Goal: Information Seeking & Learning: Learn about a topic

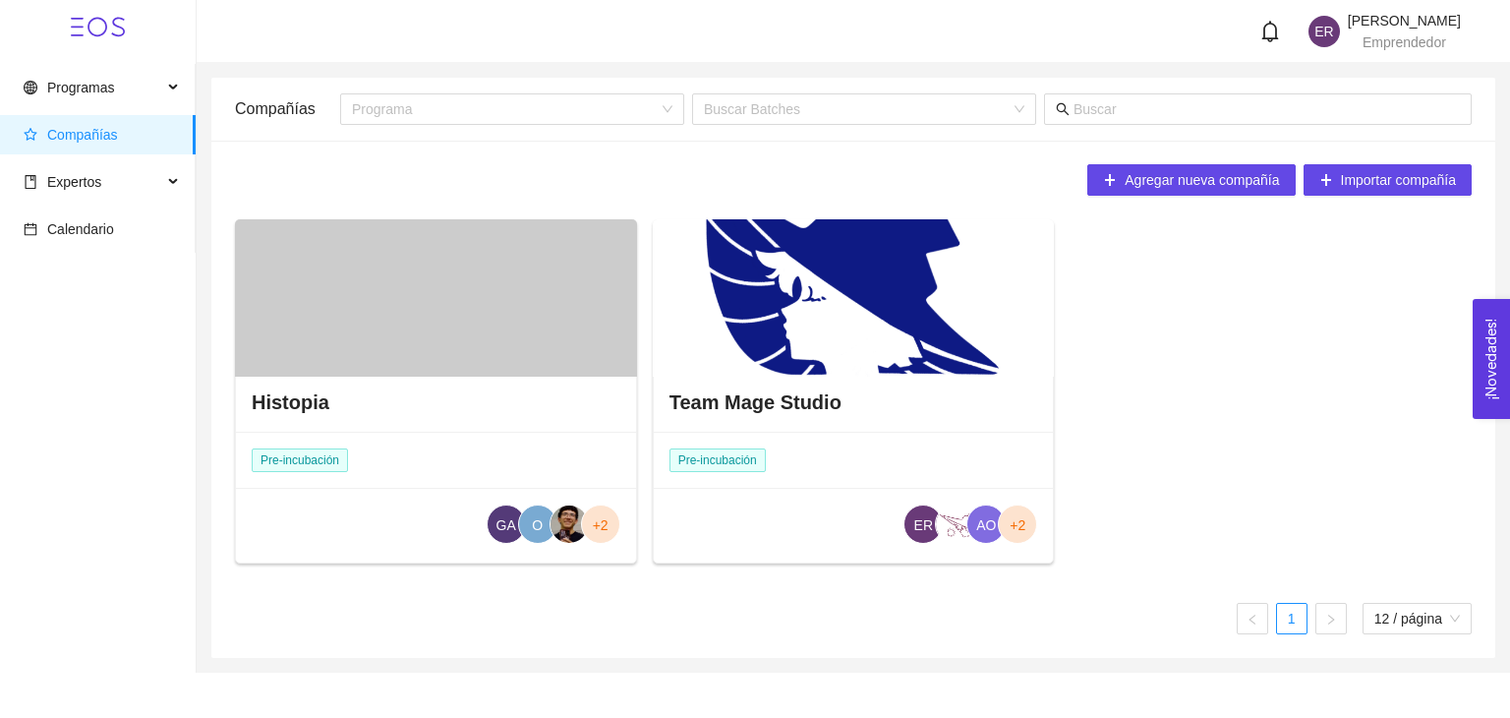
click at [850, 331] on div at bounding box center [854, 297] width 402 height 157
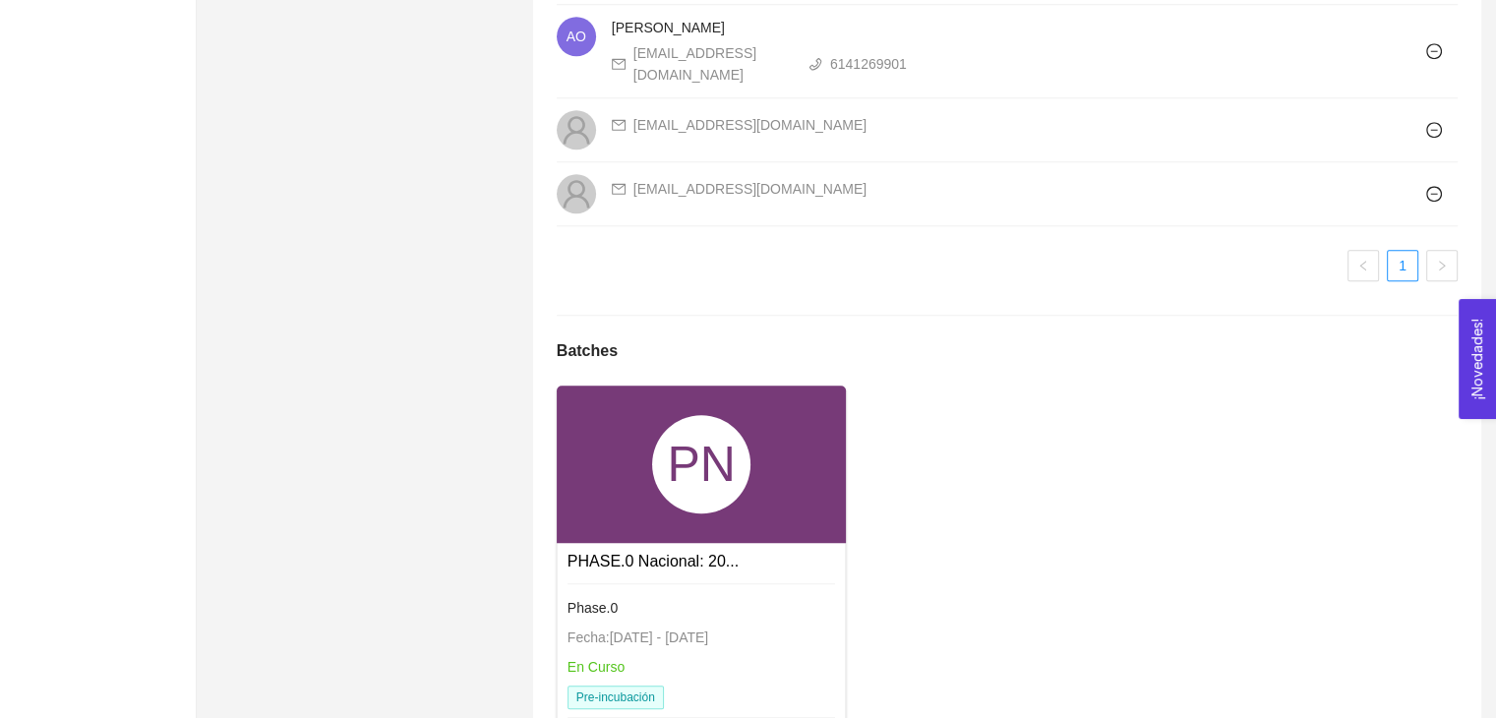
scroll to position [1901, 0]
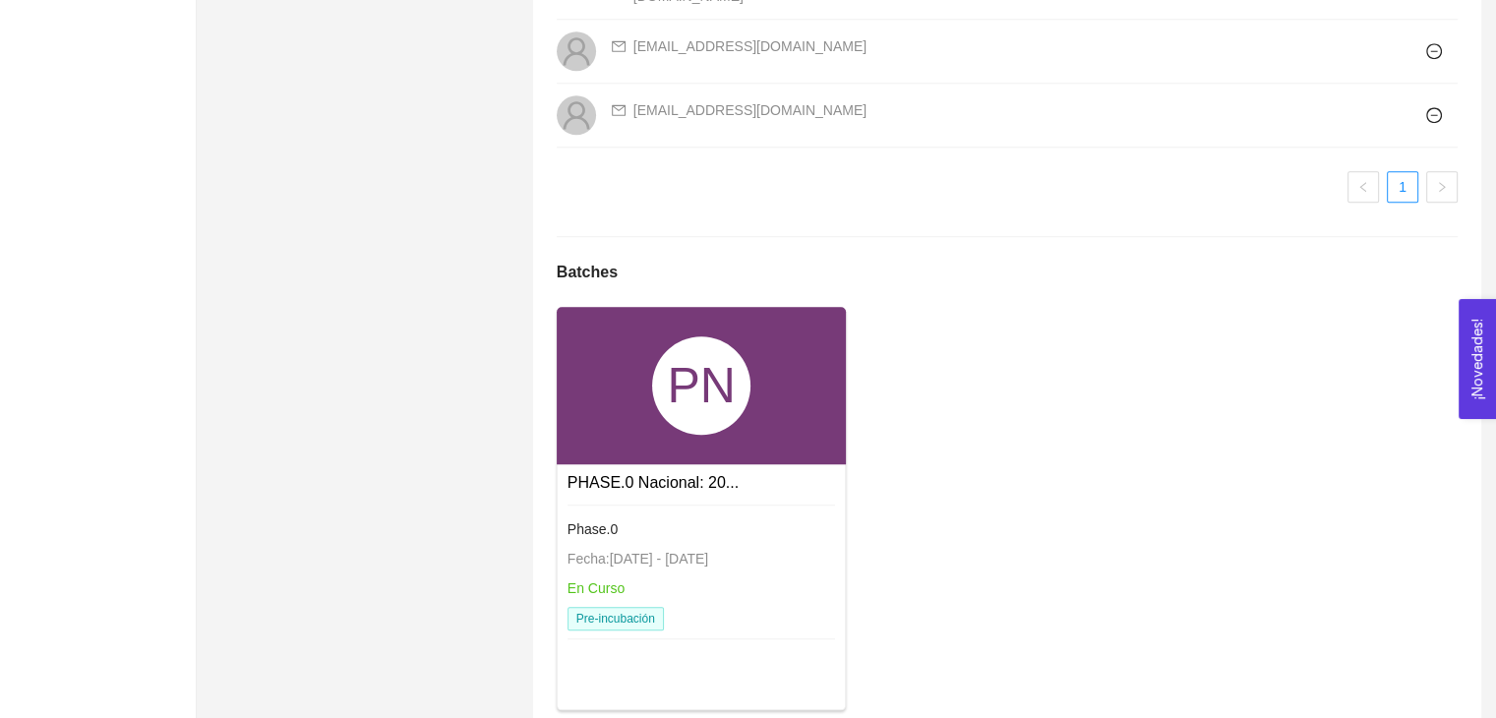
click at [676, 359] on div "PN" at bounding box center [701, 385] width 98 height 98
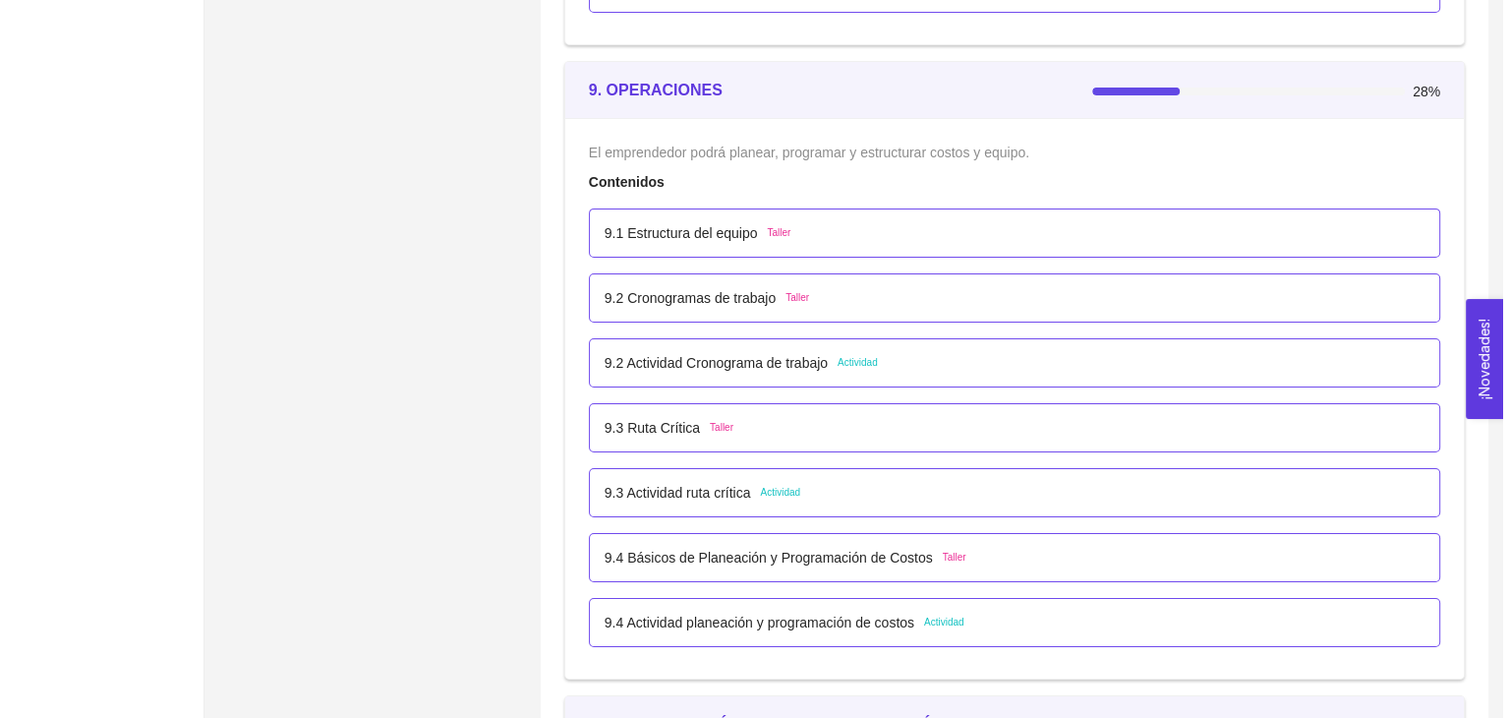
scroll to position [6588, 0]
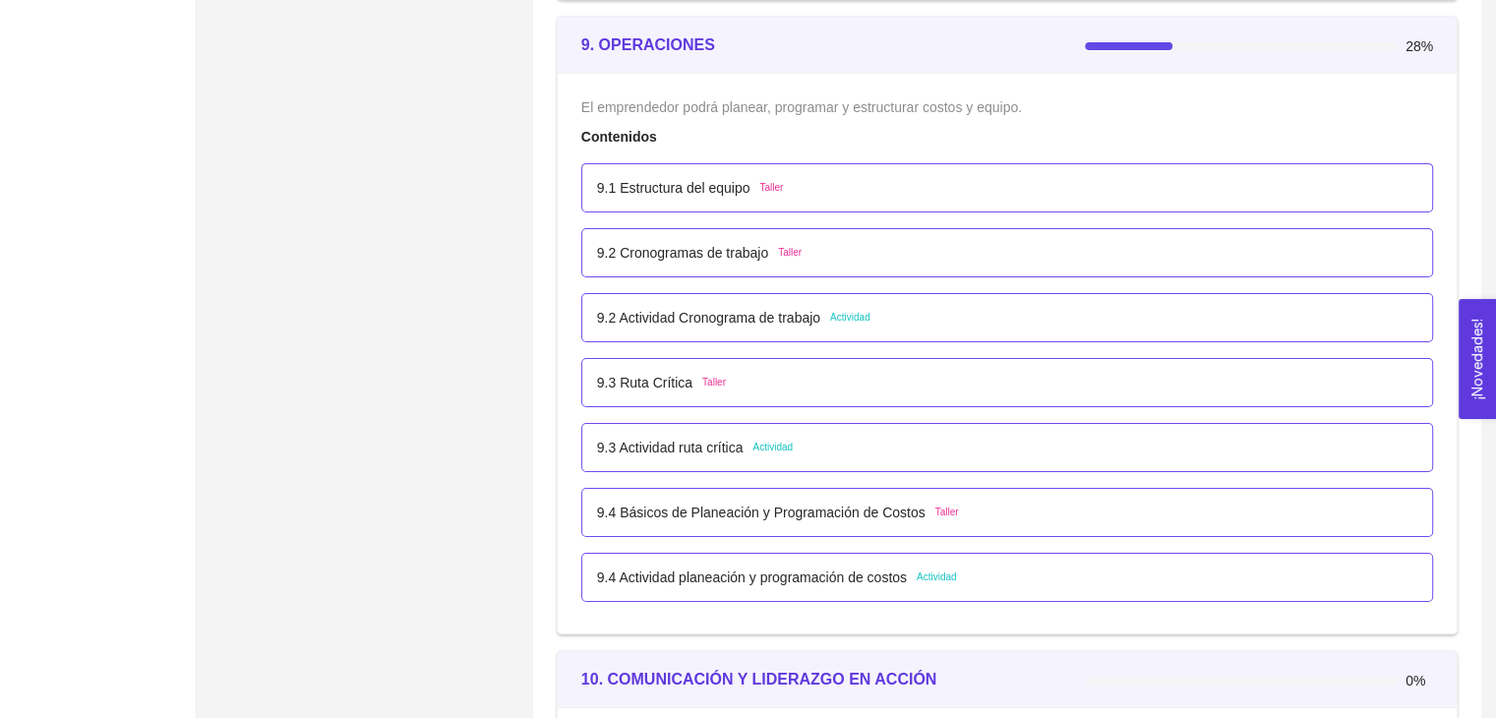
click at [916, 128] on div "Contenidos" at bounding box center [1007, 137] width 852 height 22
click at [882, 163] on div "9.1 Estructura del equipo Taller" at bounding box center [1007, 187] width 852 height 49
click at [882, 182] on div "9.1 Estructura del equipo Taller" at bounding box center [1007, 188] width 820 height 22
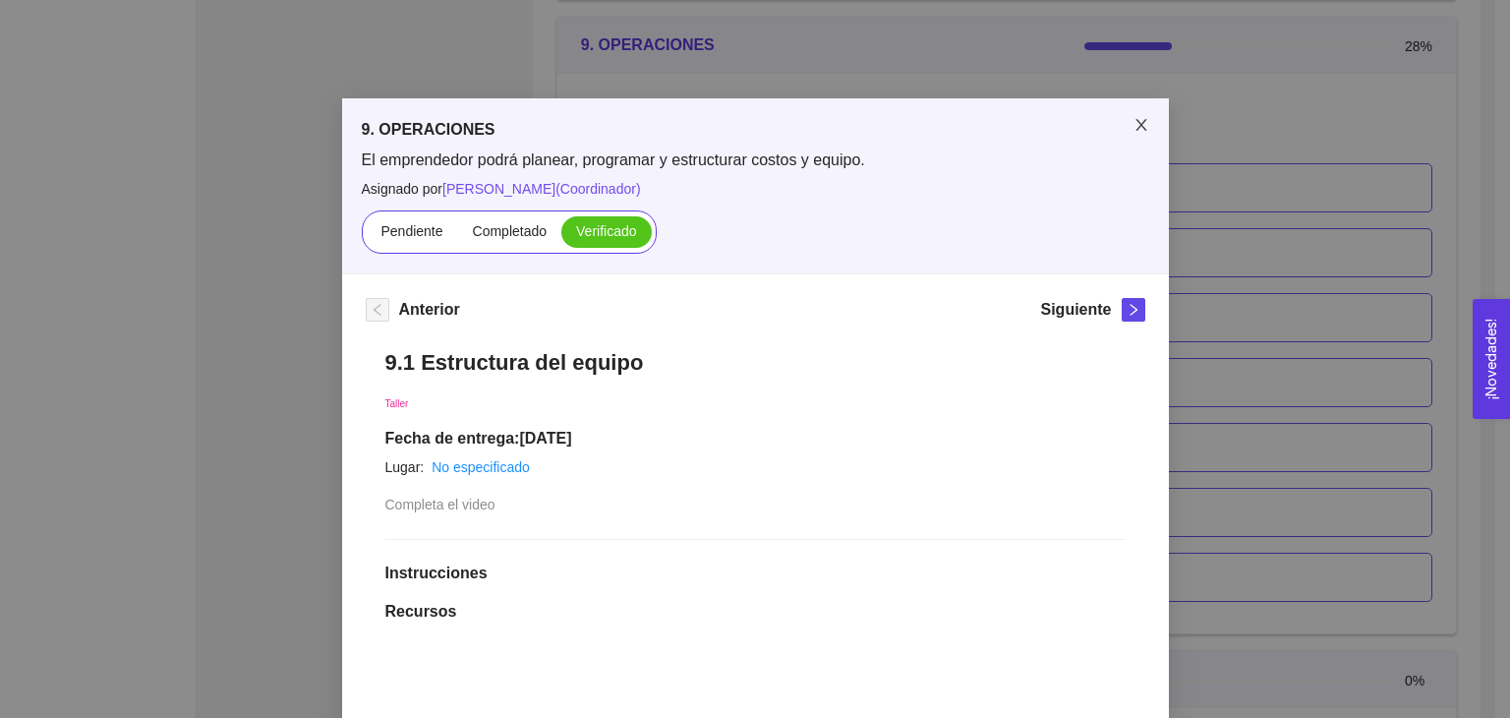
click at [1116, 126] on span "Close" at bounding box center [1141, 125] width 55 height 55
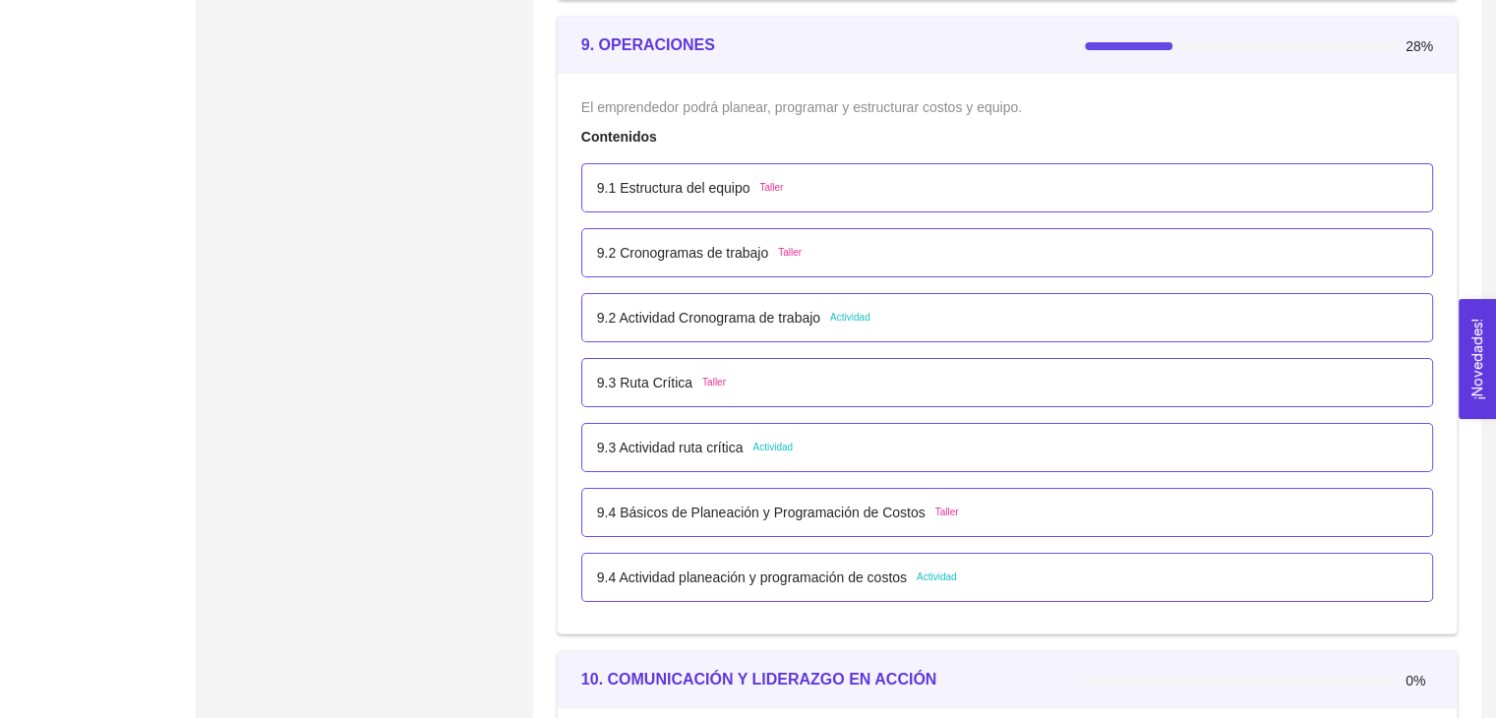
click at [998, 220] on li "9.2 Cronogramas de trabajo Taller" at bounding box center [1007, 252] width 852 height 65
click at [988, 242] on div "9.2 Cronogramas de trabajo Taller" at bounding box center [1007, 253] width 820 height 22
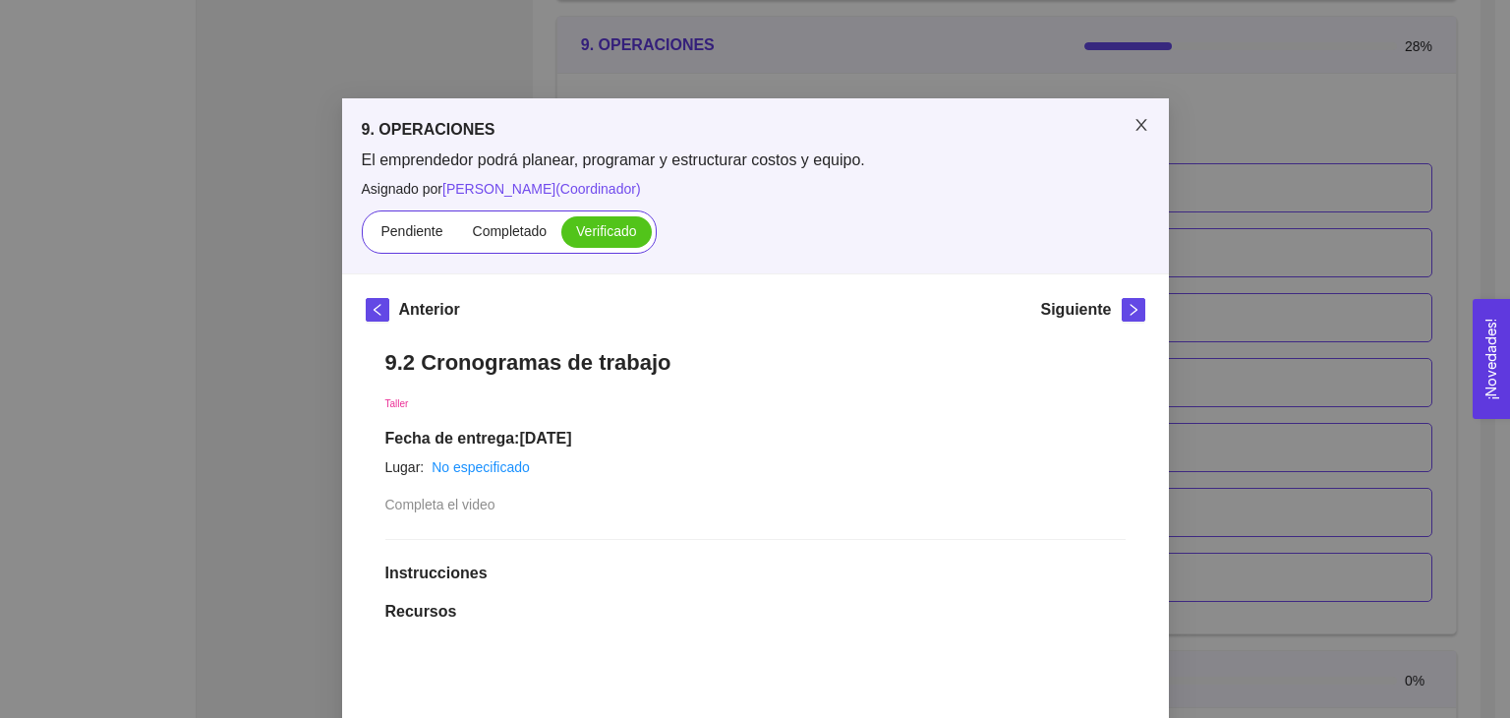
click at [1134, 132] on icon "close" at bounding box center [1142, 125] width 16 height 16
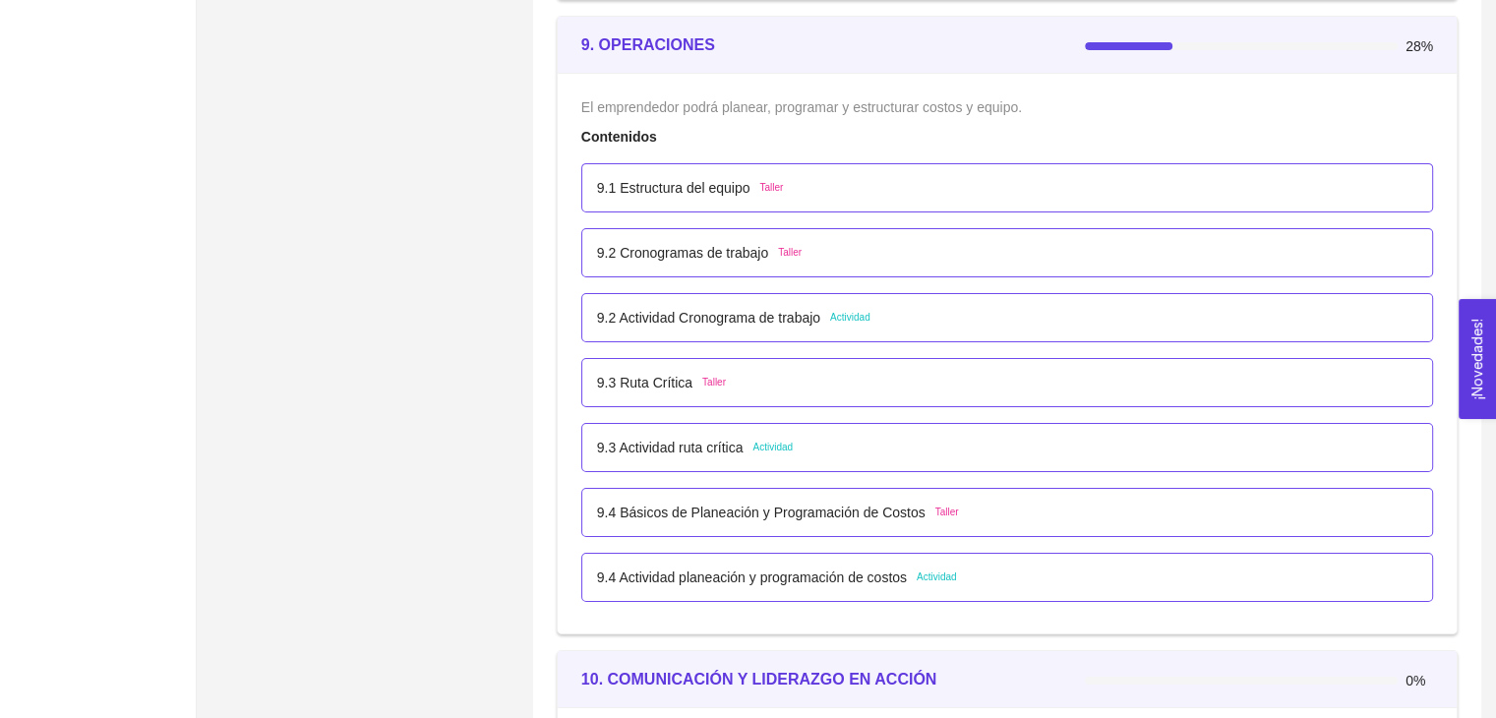
click at [879, 318] on div "9.2 Actividad Cronograma de trabajo Actividad" at bounding box center [1007, 318] width 820 height 22
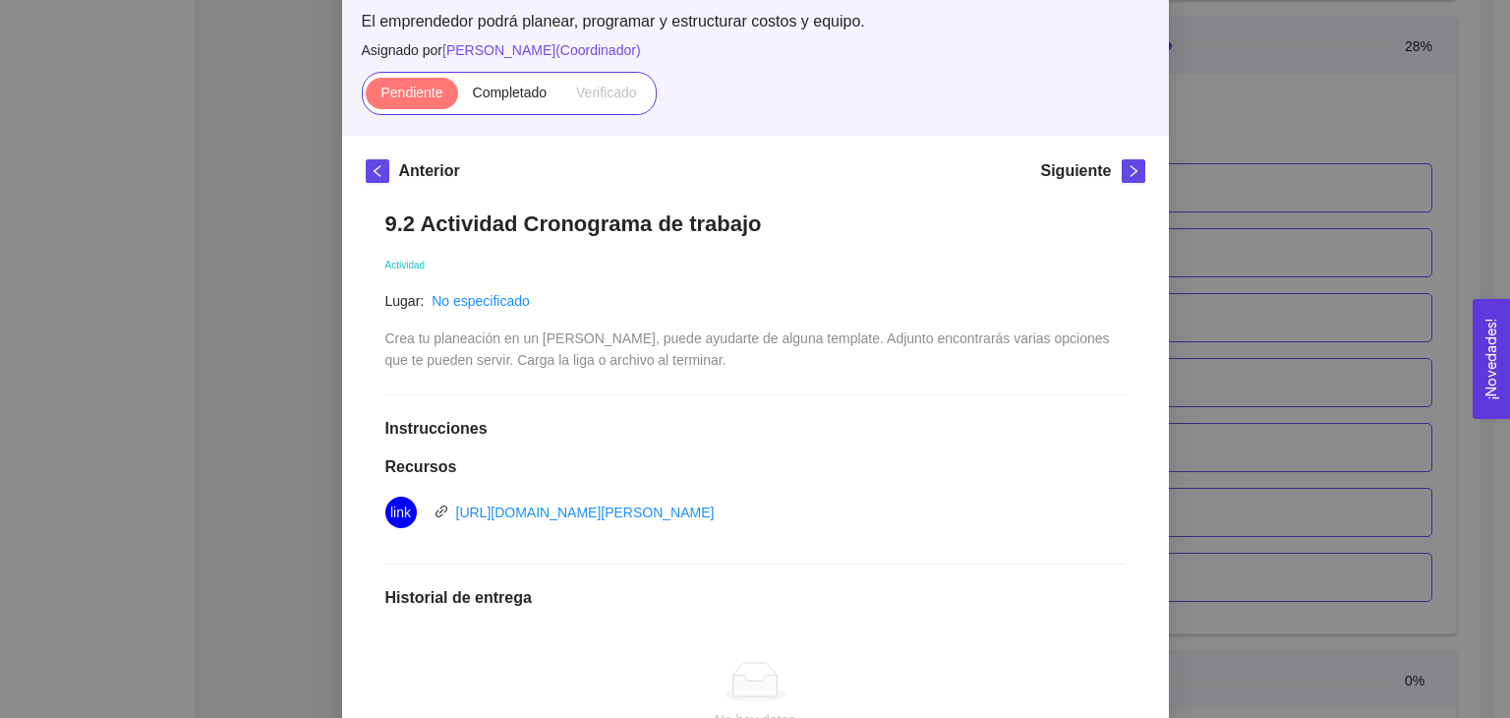
scroll to position [124, 0]
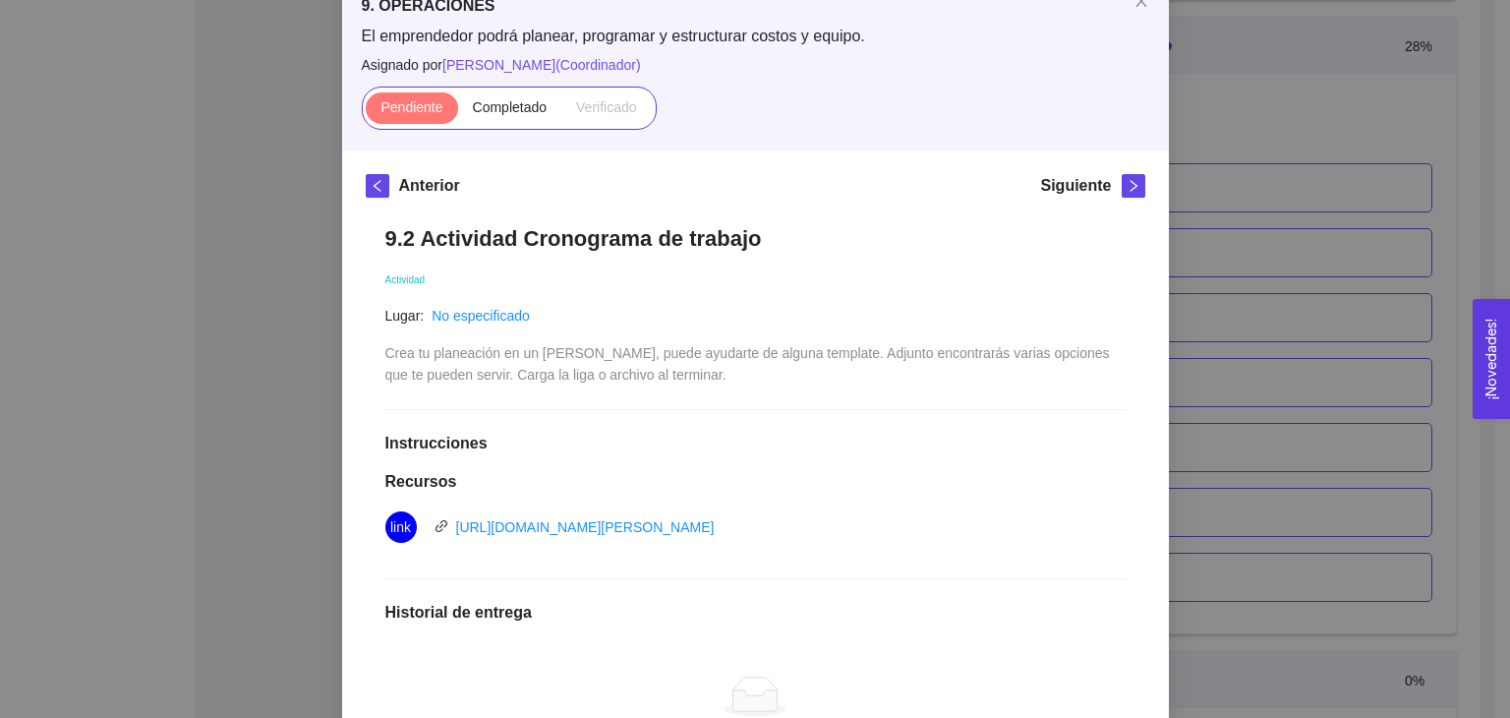
click at [1255, 327] on div "9. OPERACIONES El emprendedor podrá planear, programar y estructurar costos y e…" at bounding box center [755, 359] width 1510 height 718
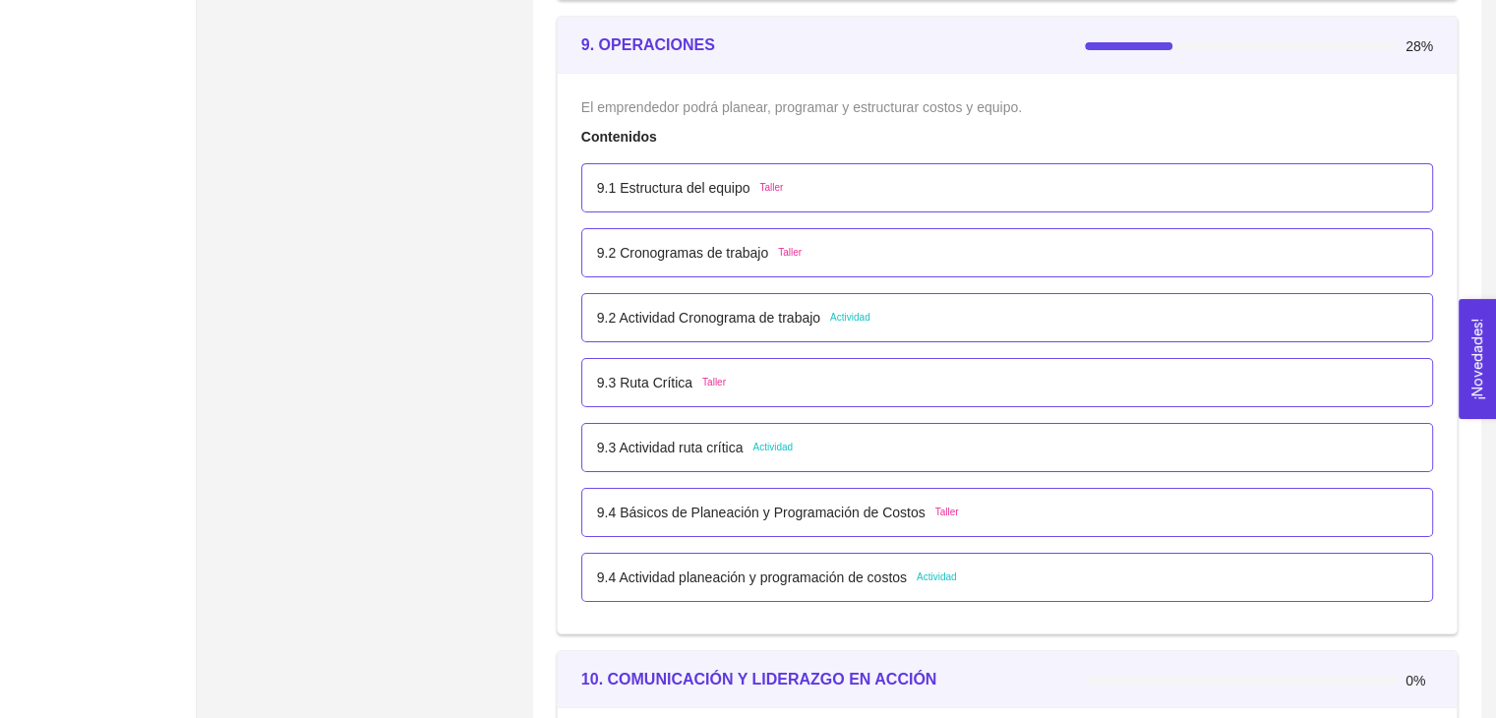
click at [802, 390] on div "9.3 Ruta Crítica Taller" at bounding box center [1007, 382] width 852 height 49
click at [850, 380] on div "9.3 Ruta Crítica Taller" at bounding box center [1007, 383] width 820 height 22
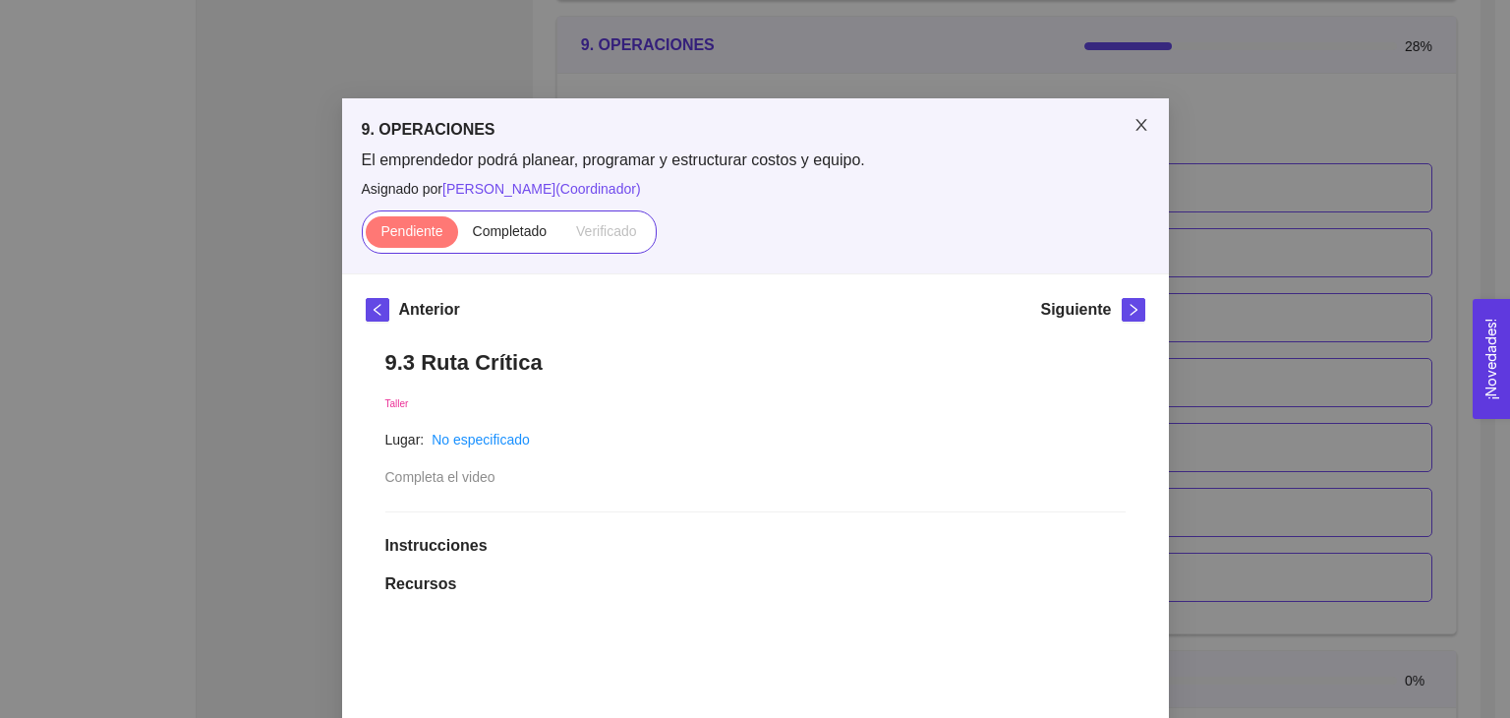
click at [1134, 123] on icon "close" at bounding box center [1142, 125] width 16 height 16
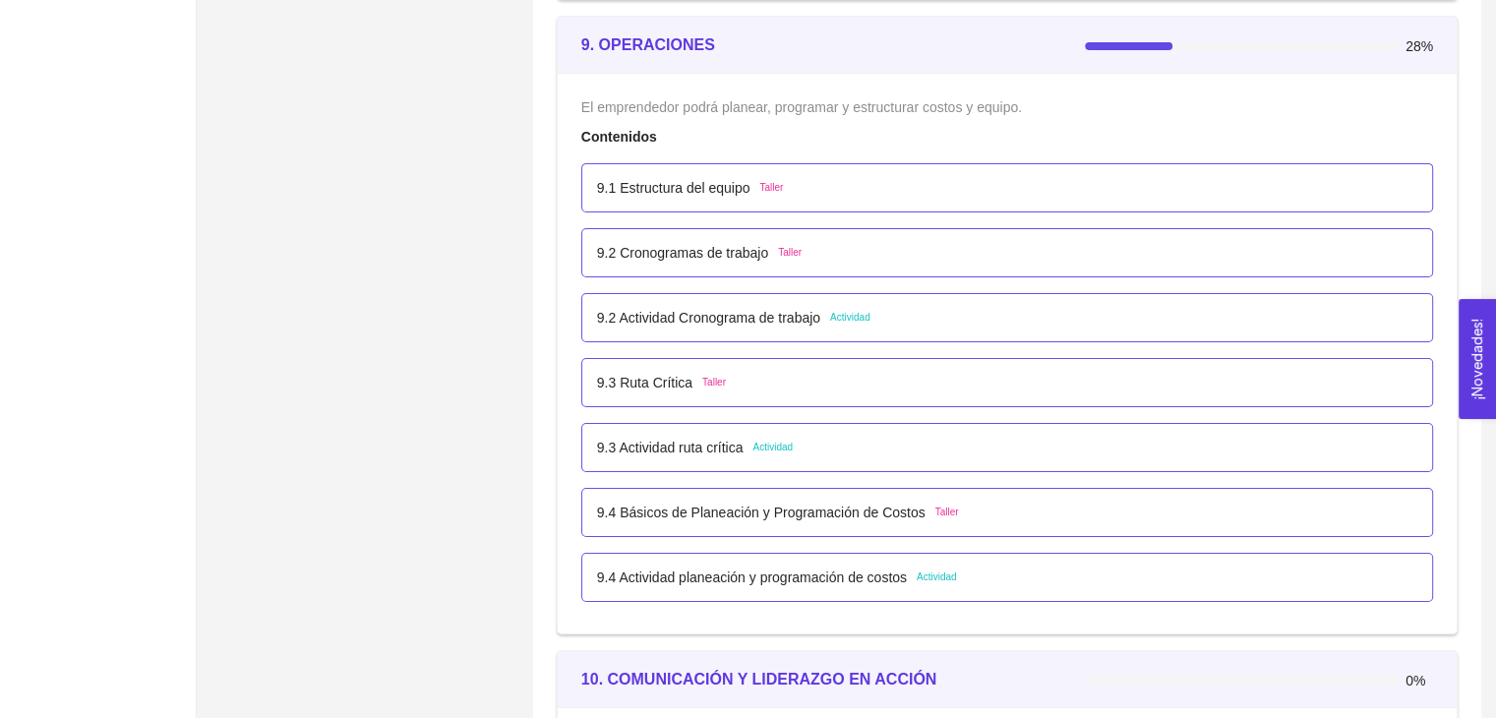
click at [852, 181] on div "9.1 Estructura del equipo Taller" at bounding box center [1007, 188] width 820 height 22
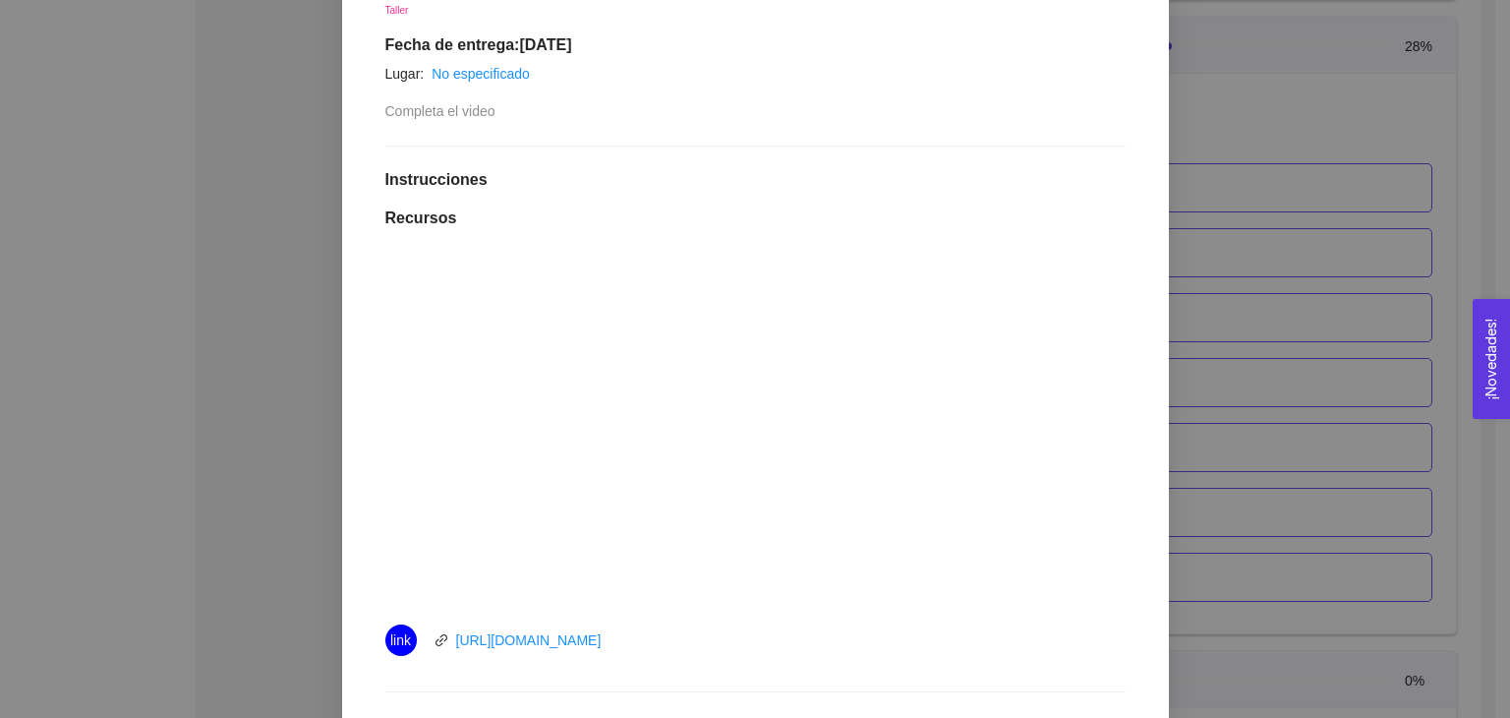
scroll to position [492, 0]
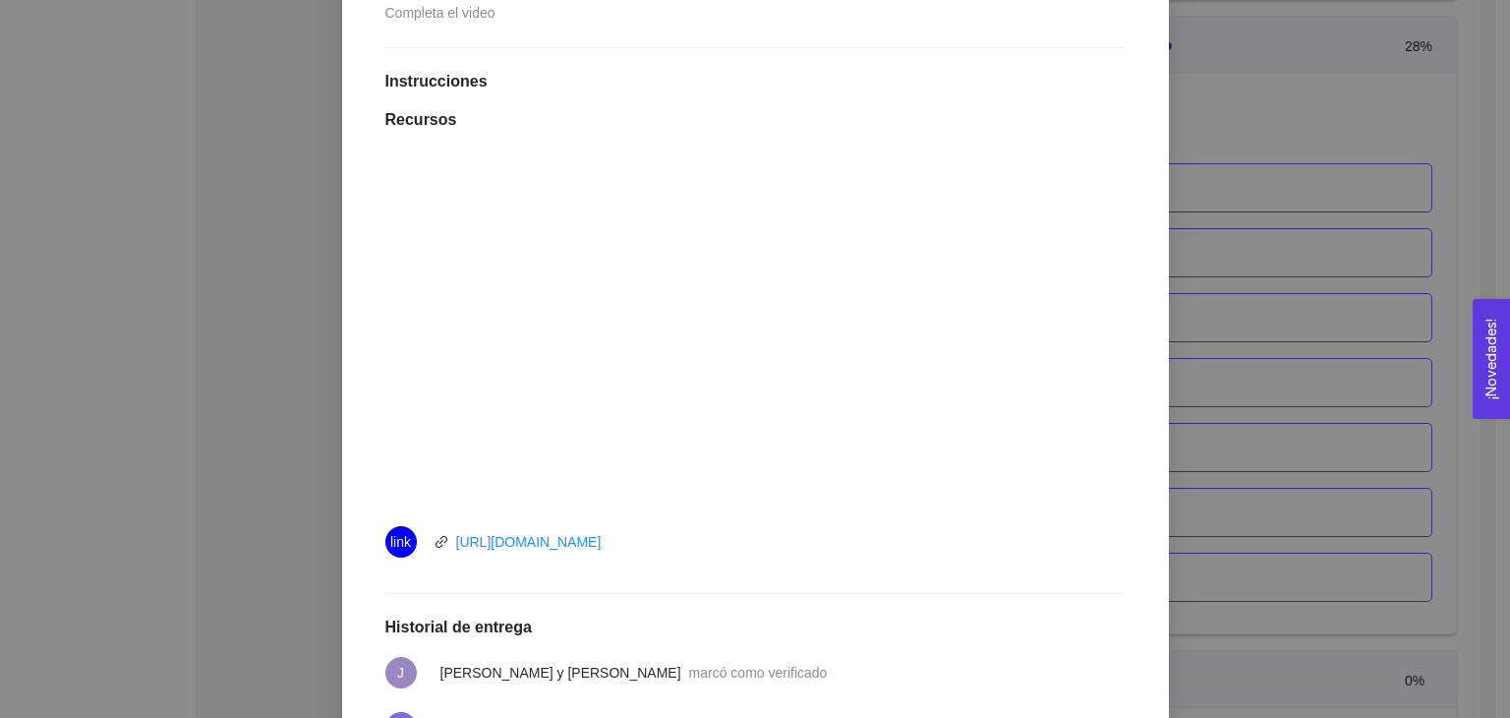
click at [1359, 267] on div "9. OPERACIONES El emprendedor podrá planear, programar y estructurar costos y e…" at bounding box center [755, 359] width 1510 height 718
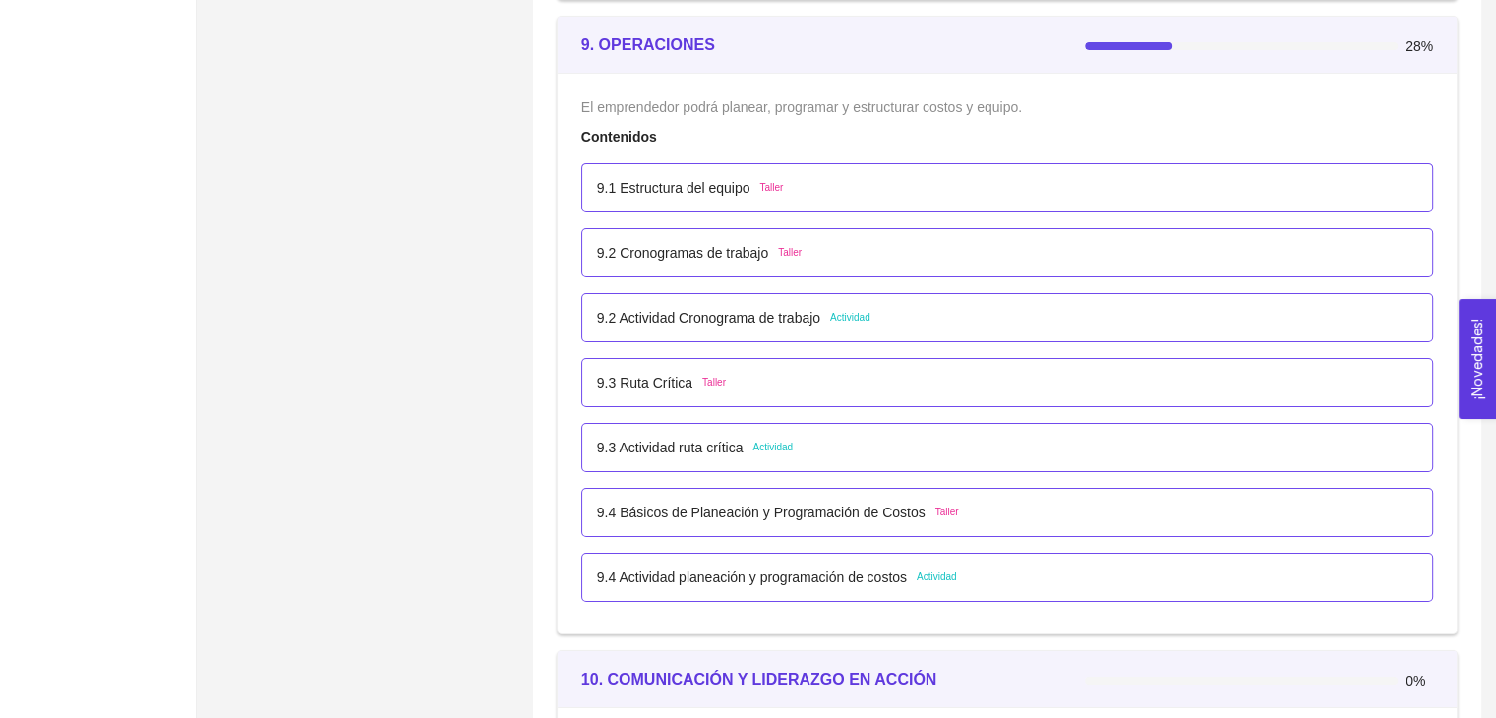
click at [902, 313] on div "9.2 Actividad Cronograma de trabajo Actividad" at bounding box center [1007, 318] width 820 height 22
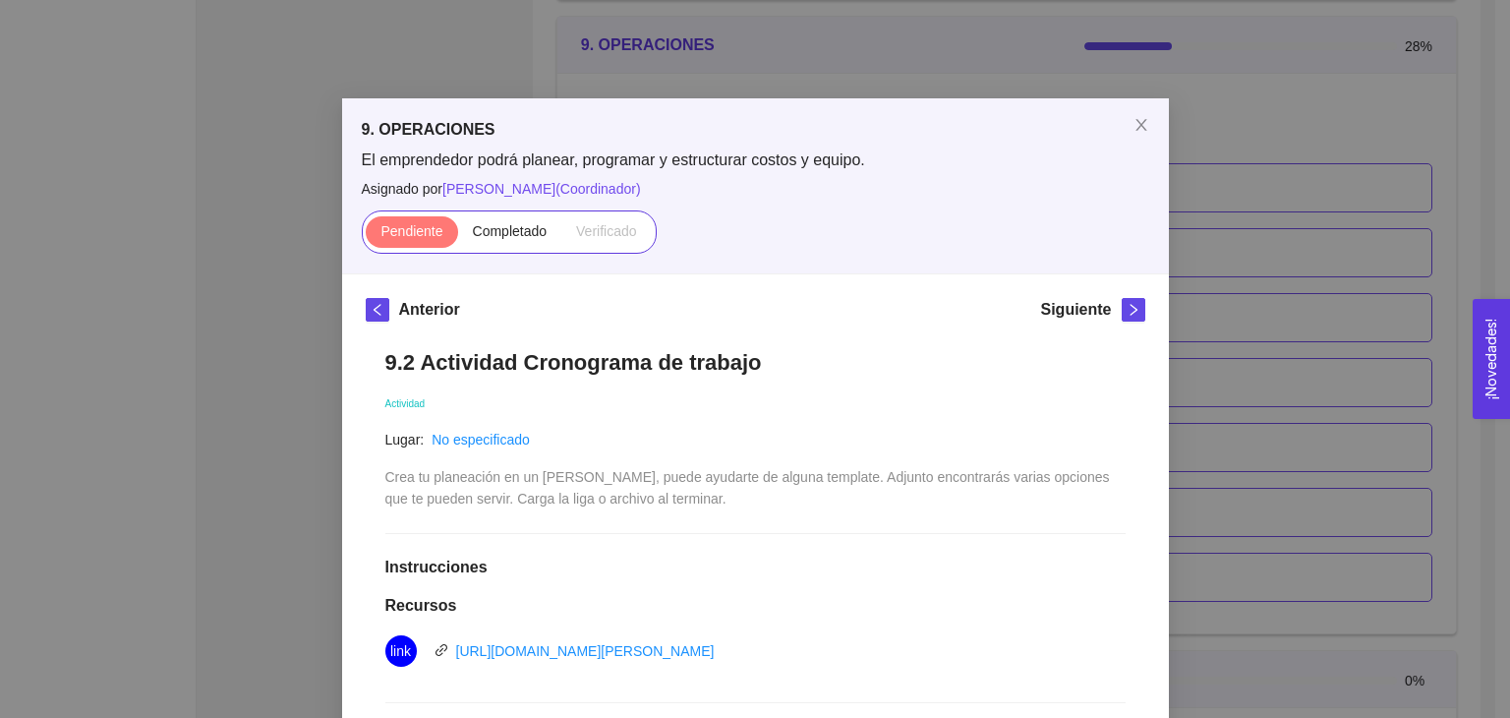
click at [1377, 310] on div "9. OPERACIONES El emprendedor podrá planear, programar y estructurar costos y e…" at bounding box center [755, 359] width 1510 height 718
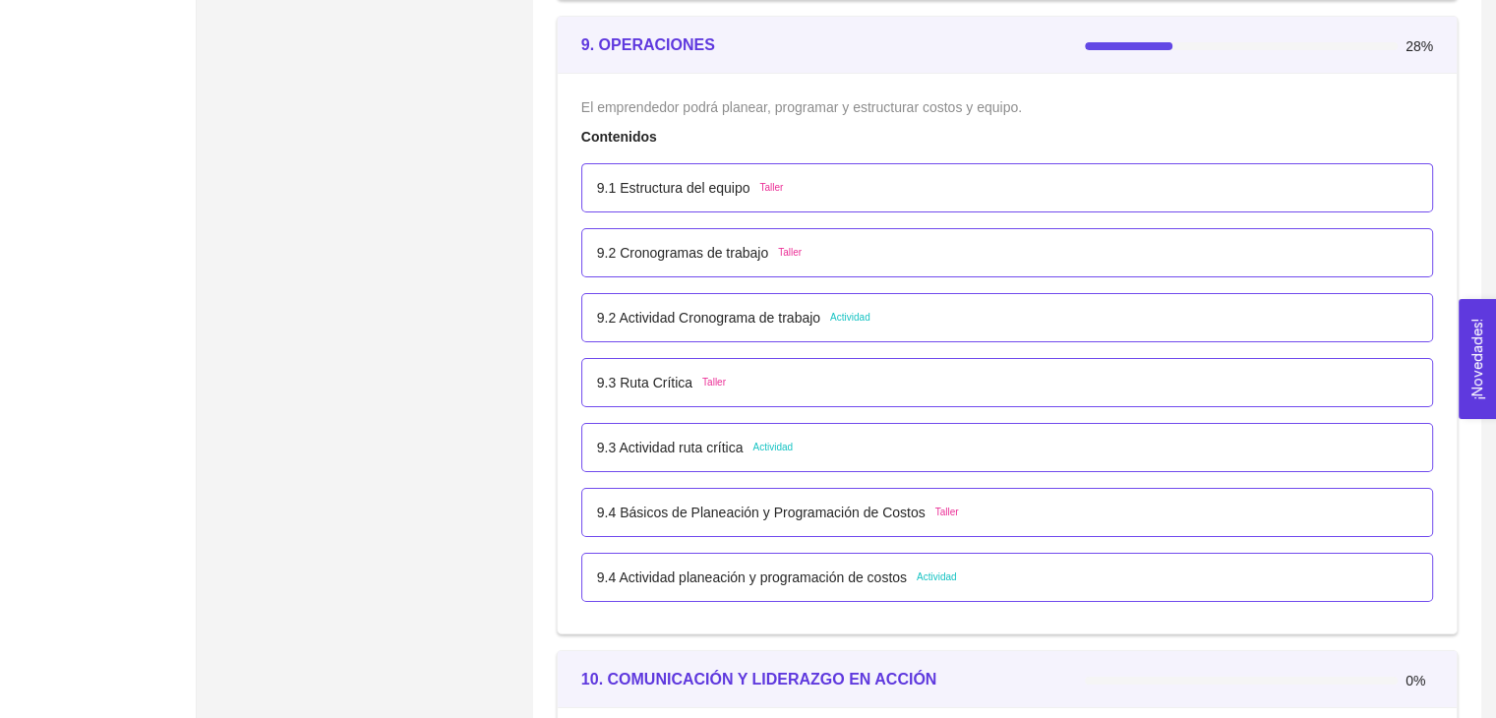
click at [880, 177] on div "9.1 Estructura del equipo Taller" at bounding box center [1007, 188] width 820 height 22
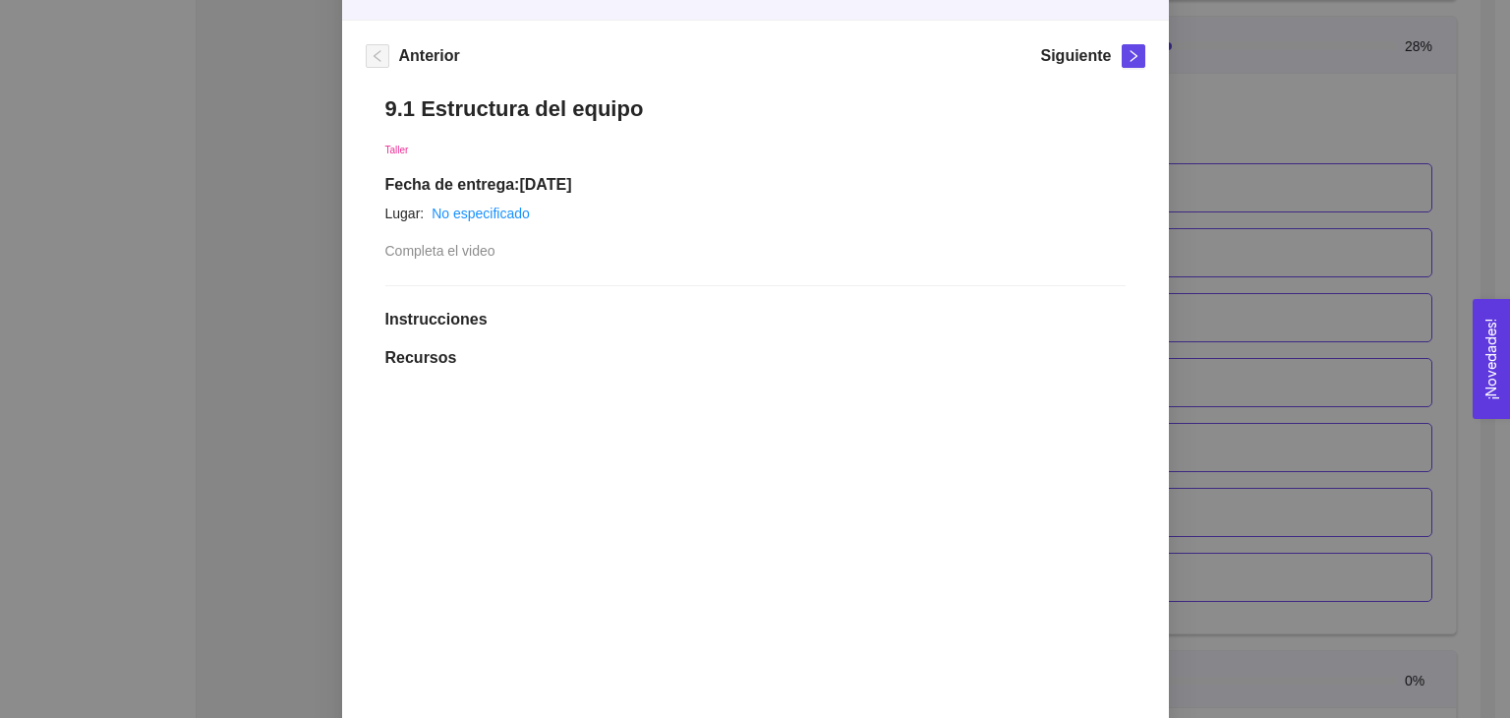
scroll to position [492, 0]
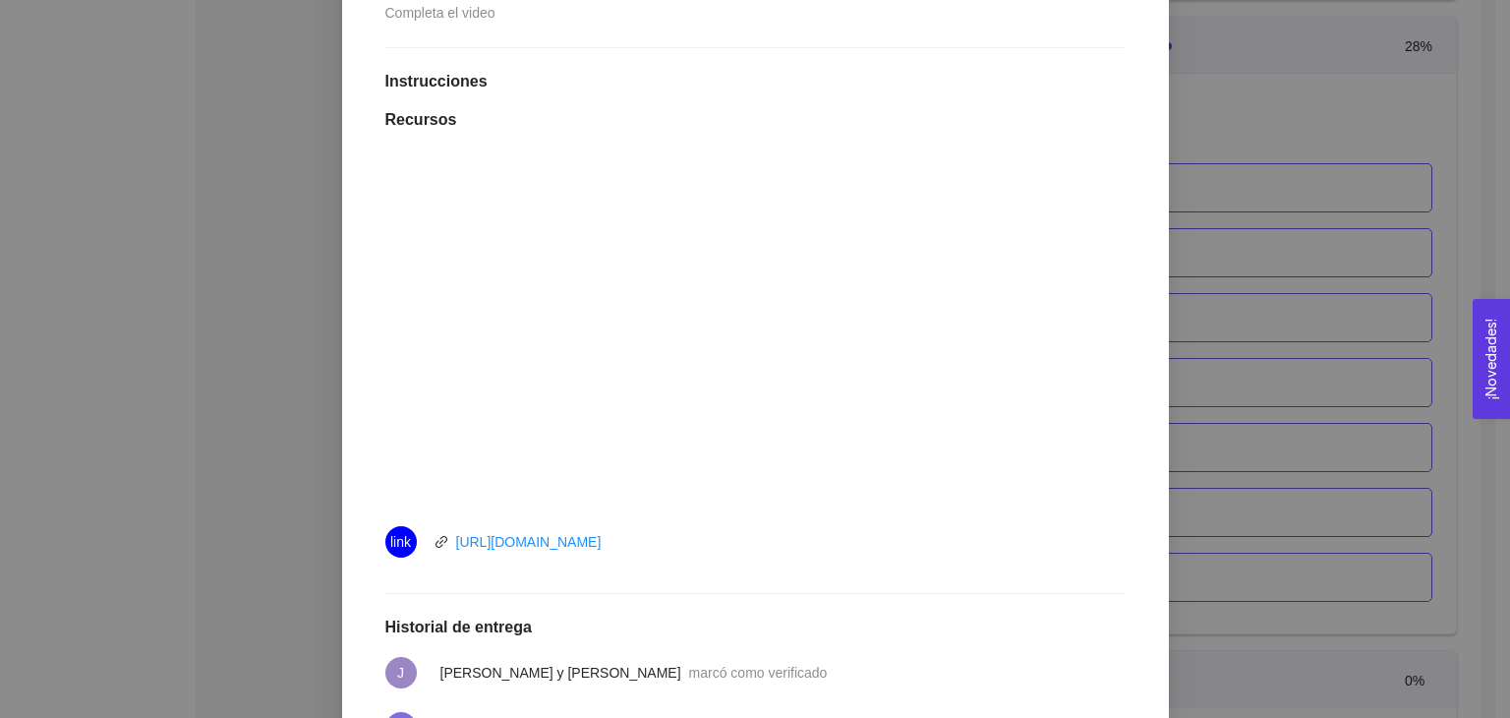
click at [251, 308] on div "9. OPERACIONES El emprendedor podrá planear, programar y estructurar costos y e…" at bounding box center [755, 359] width 1510 height 718
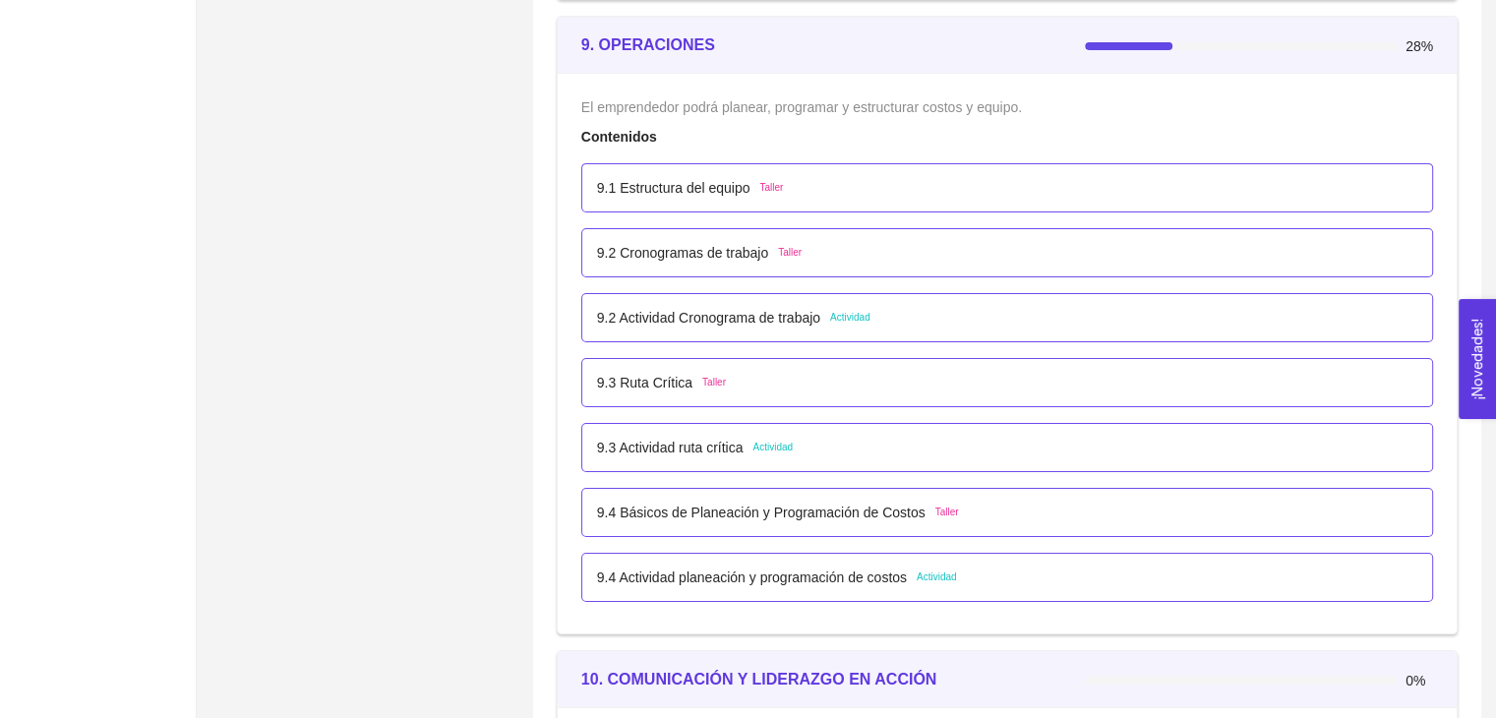
click at [916, 242] on div "9.2 Cronogramas de trabajo Taller" at bounding box center [1007, 253] width 820 height 22
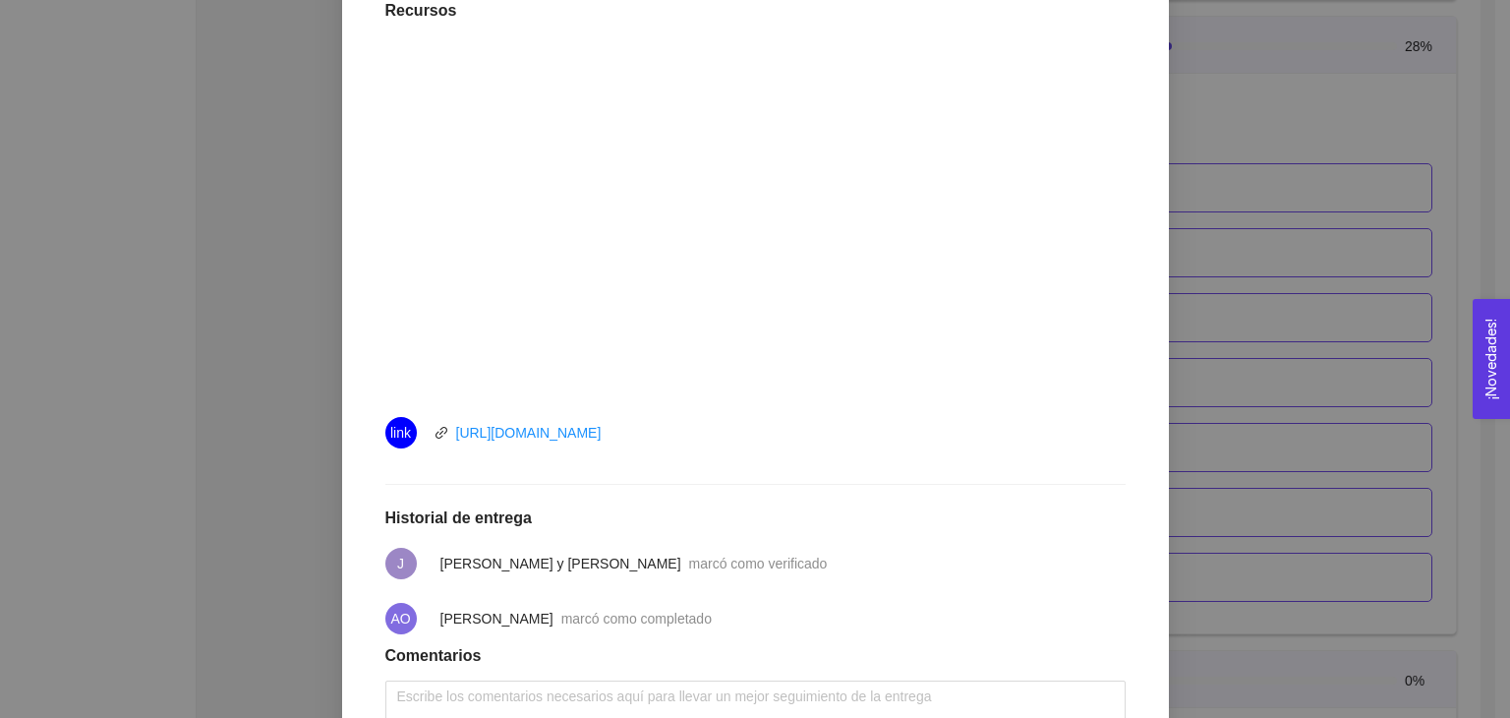
scroll to position [602, 0]
click at [585, 437] on link "[URL][DOMAIN_NAME]" at bounding box center [529, 432] width 146 height 16
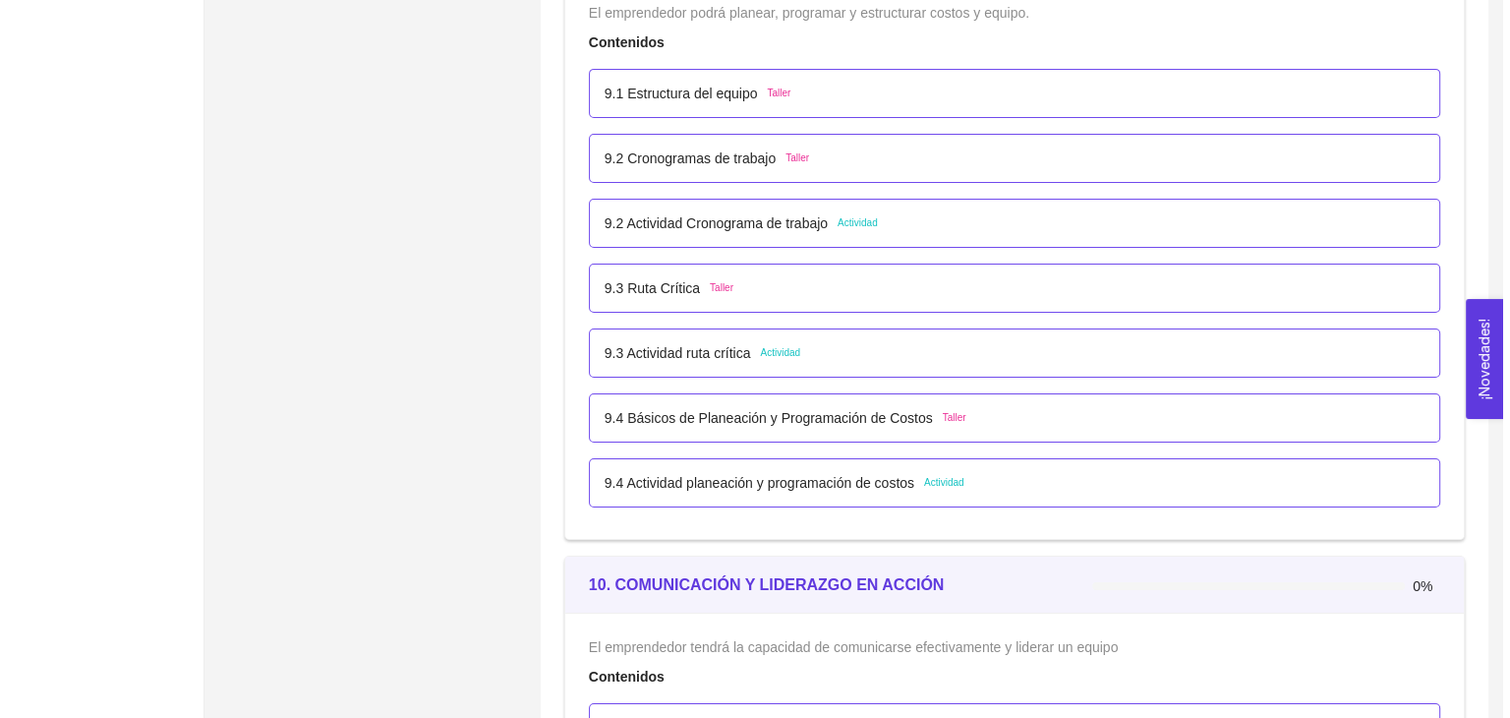
scroll to position [6686, 0]
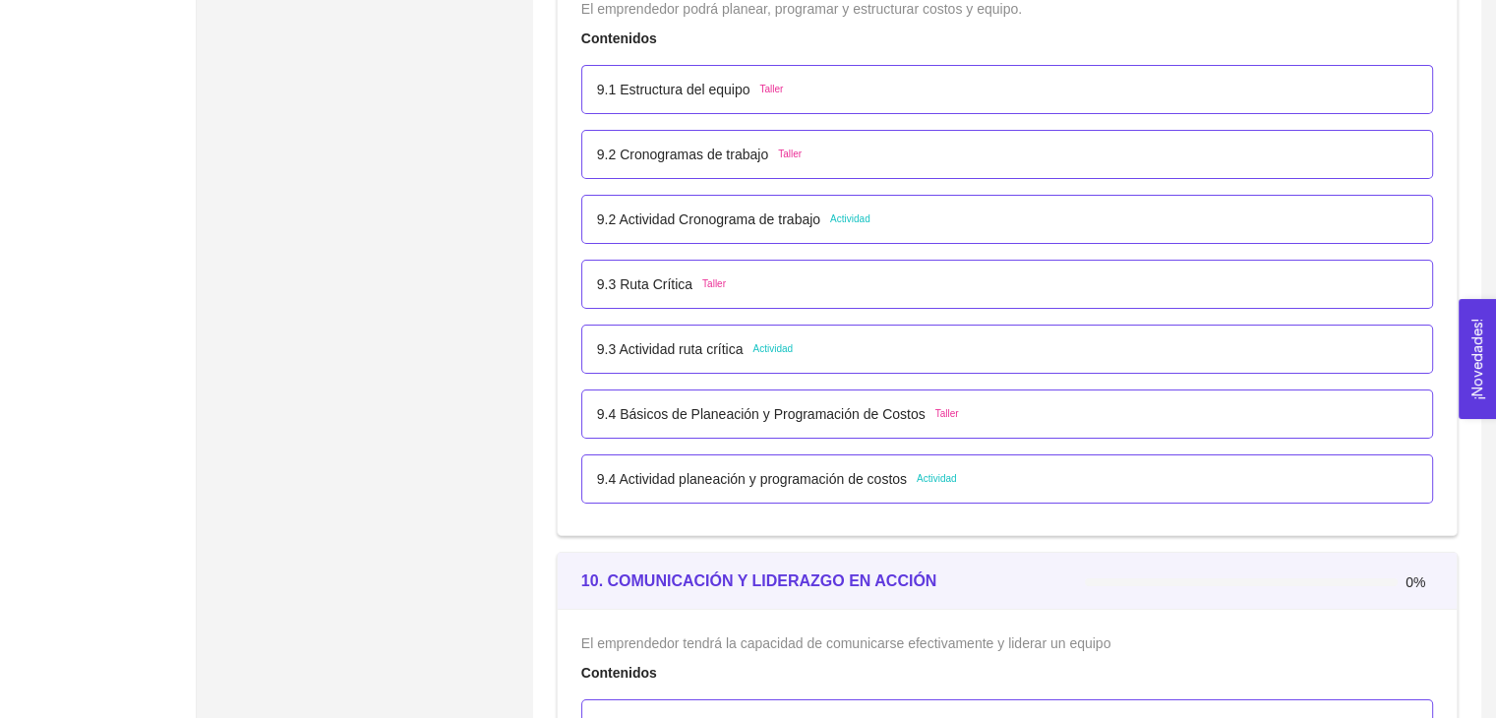
click at [718, 282] on span "Taller" at bounding box center [714, 284] width 24 height 16
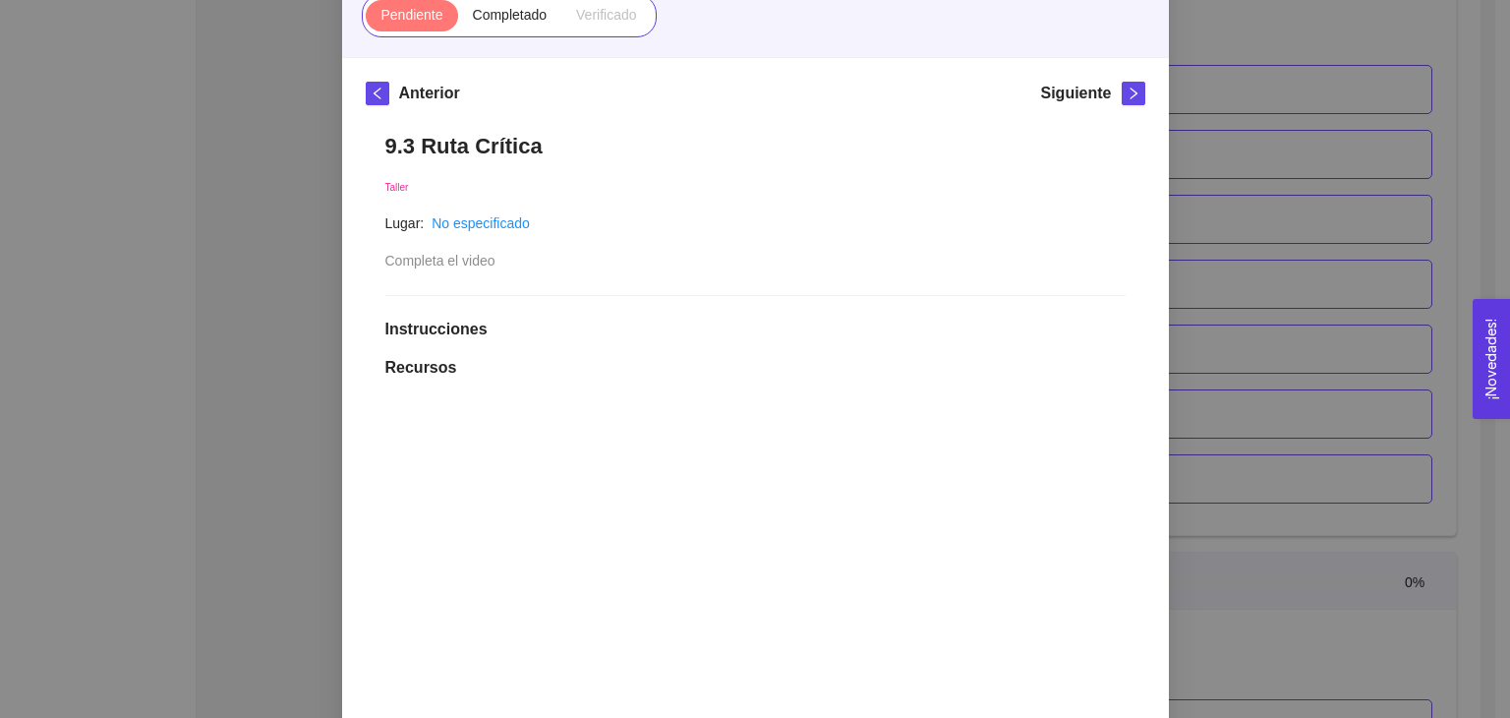
scroll to position [0, 0]
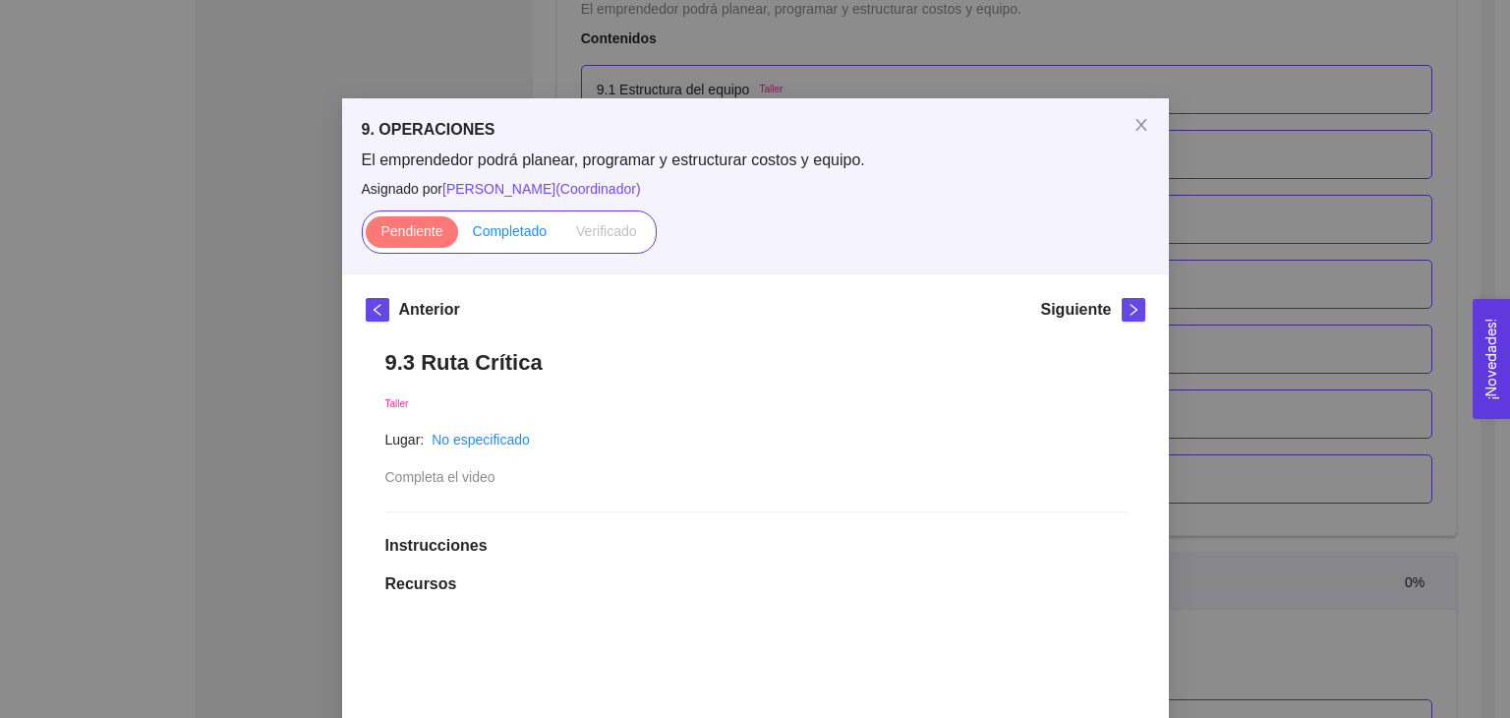
click at [484, 241] on label "Completado" at bounding box center [510, 231] width 104 height 31
click at [458, 236] on input "Completado" at bounding box center [458, 236] width 0 height 0
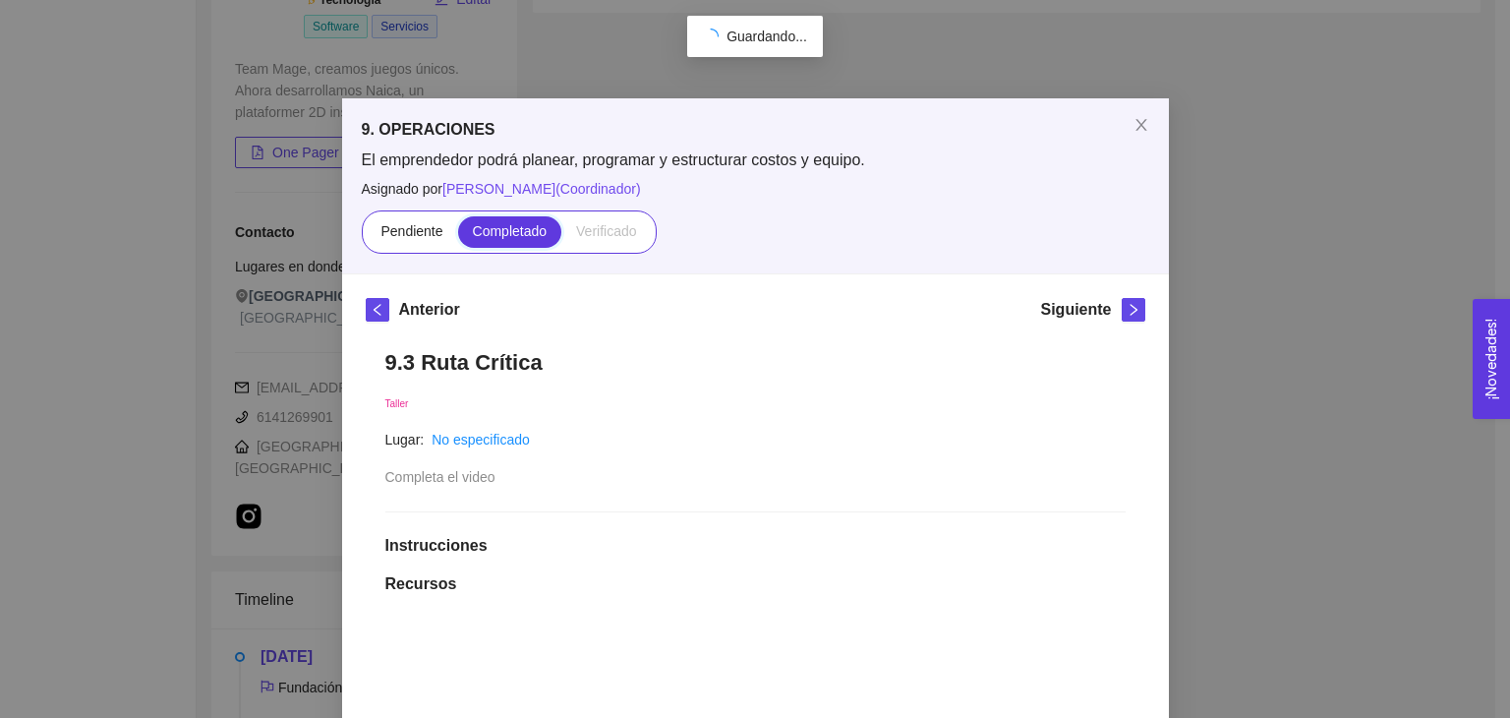
scroll to position [6686, 0]
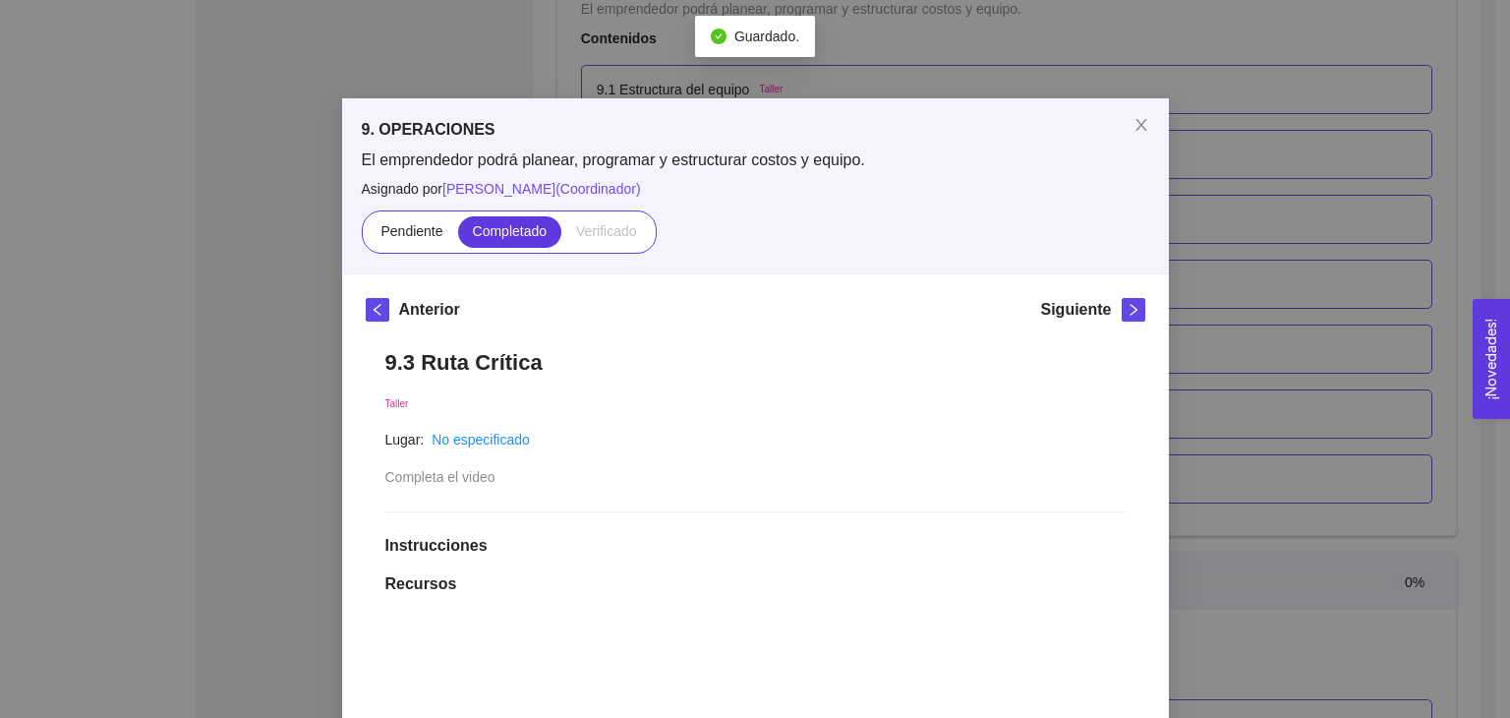
click at [1266, 379] on div "9. OPERACIONES El emprendedor podrá planear, programar y estructurar costos y e…" at bounding box center [755, 359] width 1510 height 718
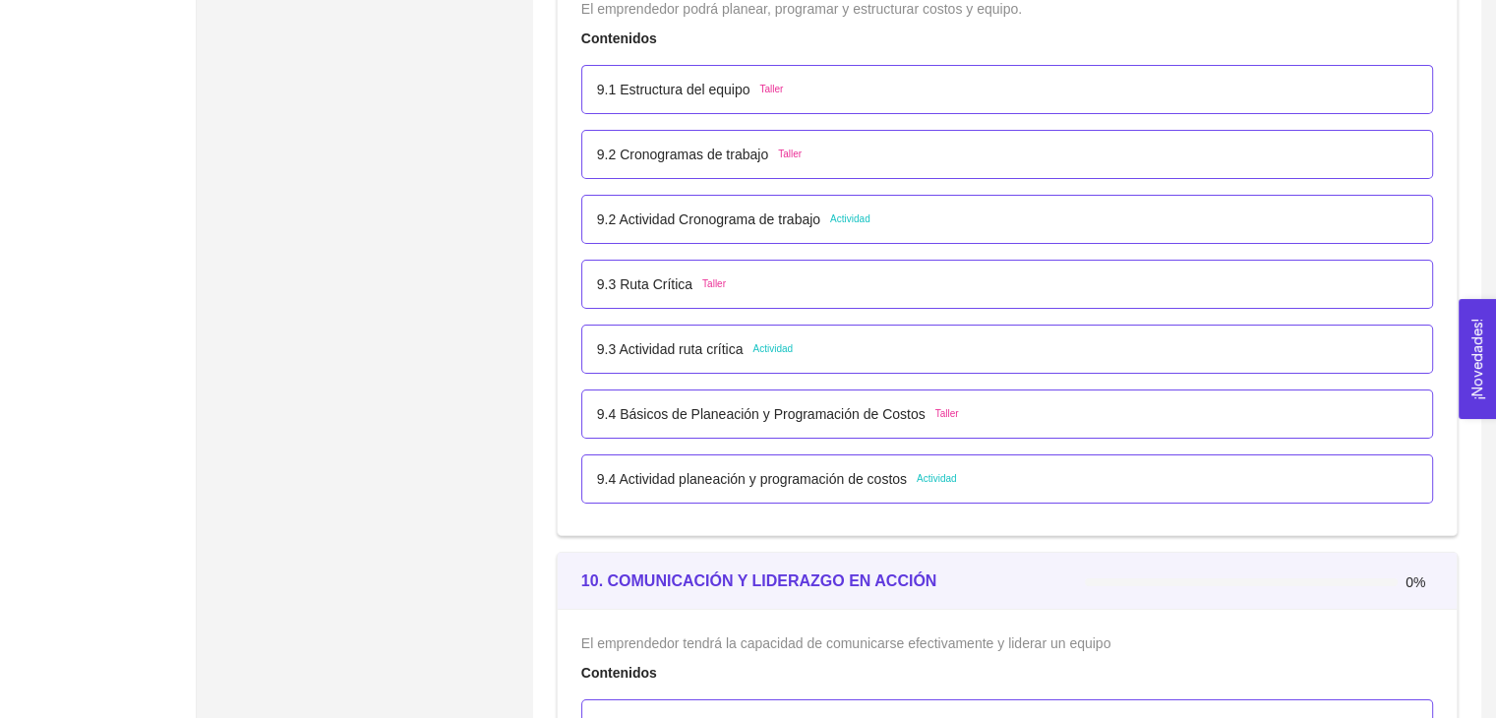
click at [753, 412] on p "9.4 Básicos de Planeación y Programación de Costos" at bounding box center [761, 414] width 328 height 22
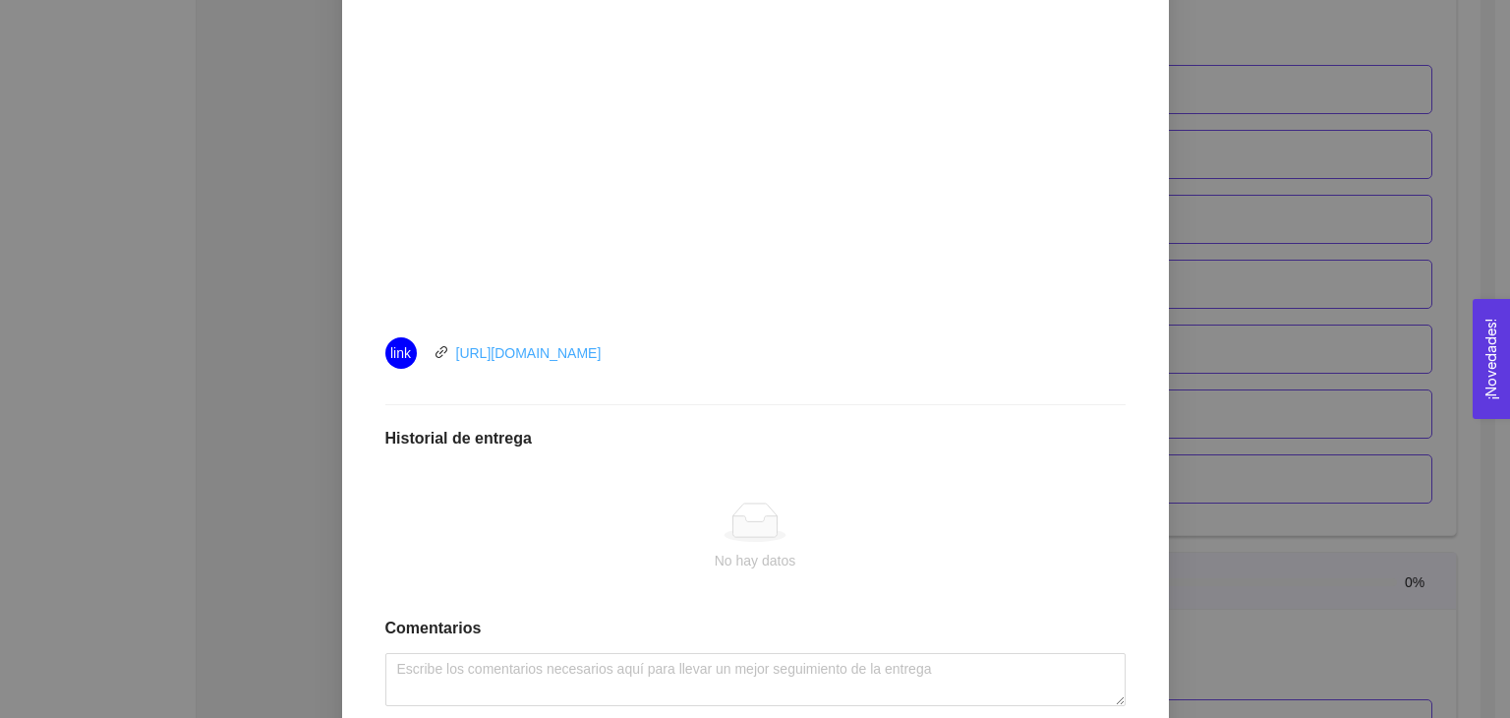
scroll to position [688, 0]
